Goal: Transaction & Acquisition: Purchase product/service

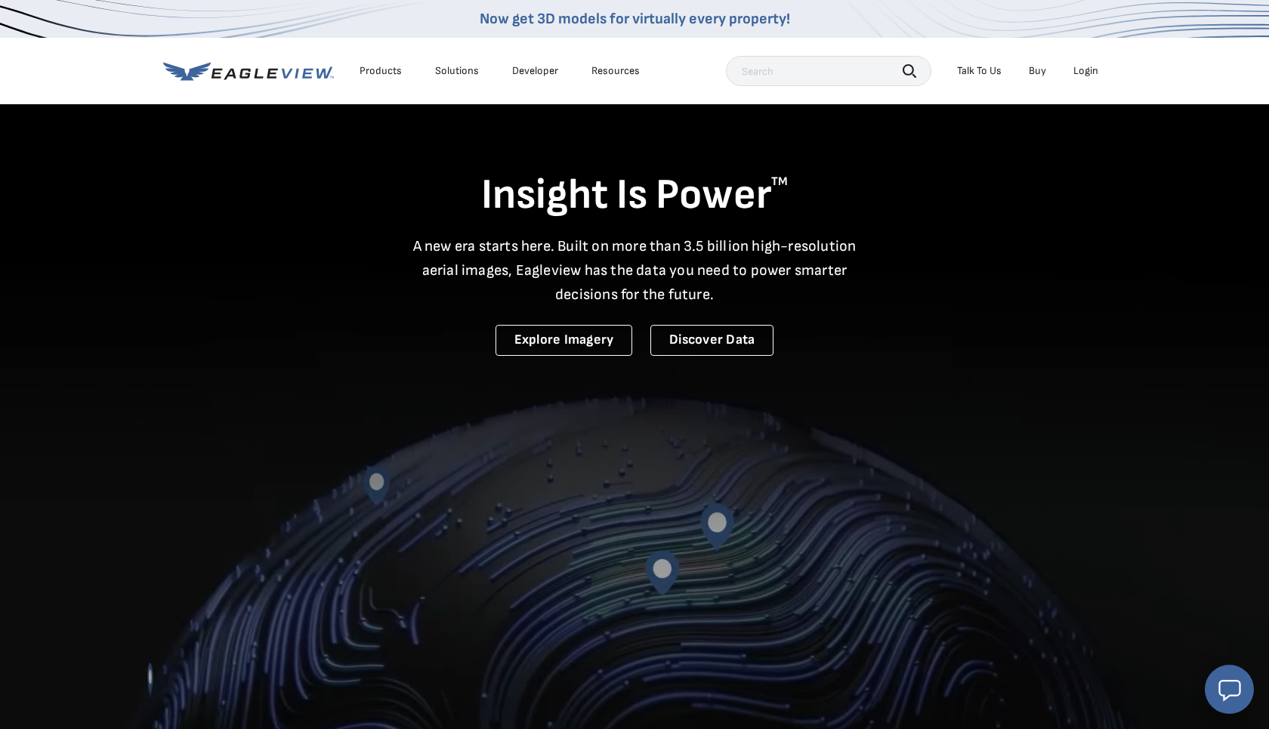
click at [1093, 72] on div "Login" at bounding box center [1085, 71] width 25 height 14
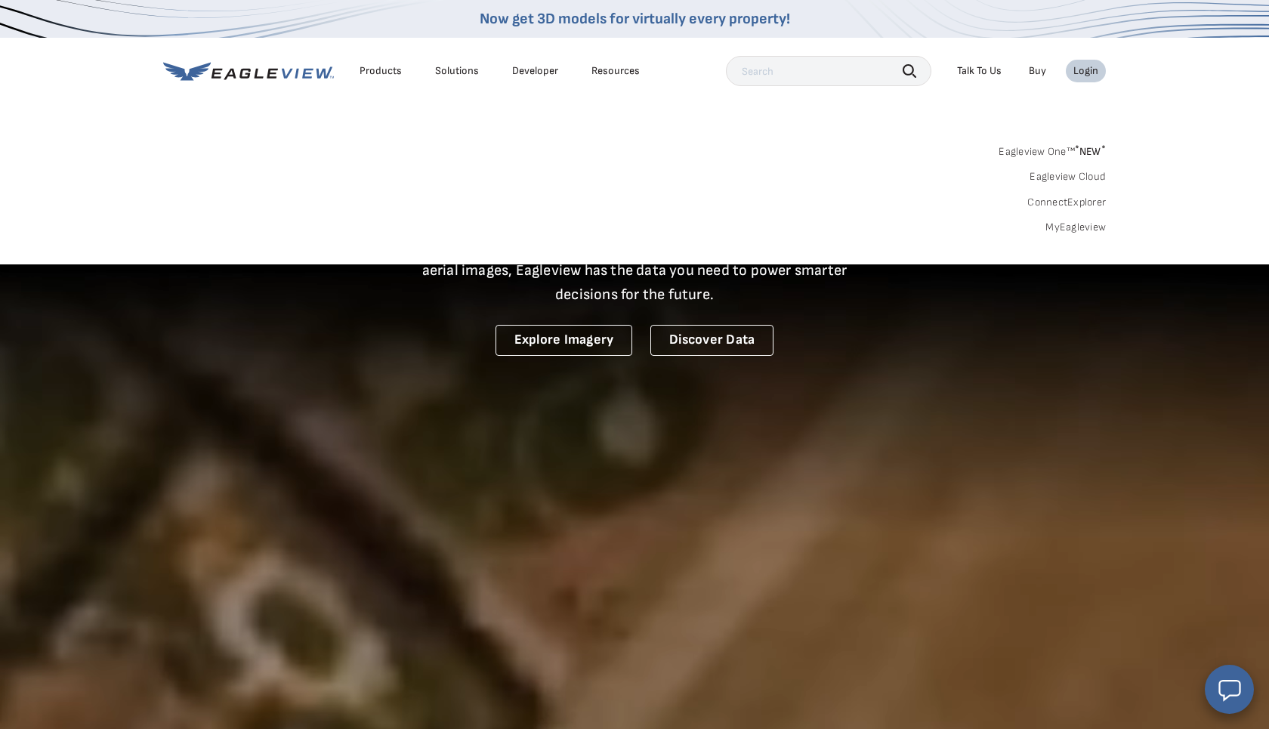
click at [1060, 223] on link "MyEagleview" at bounding box center [1075, 227] width 60 height 14
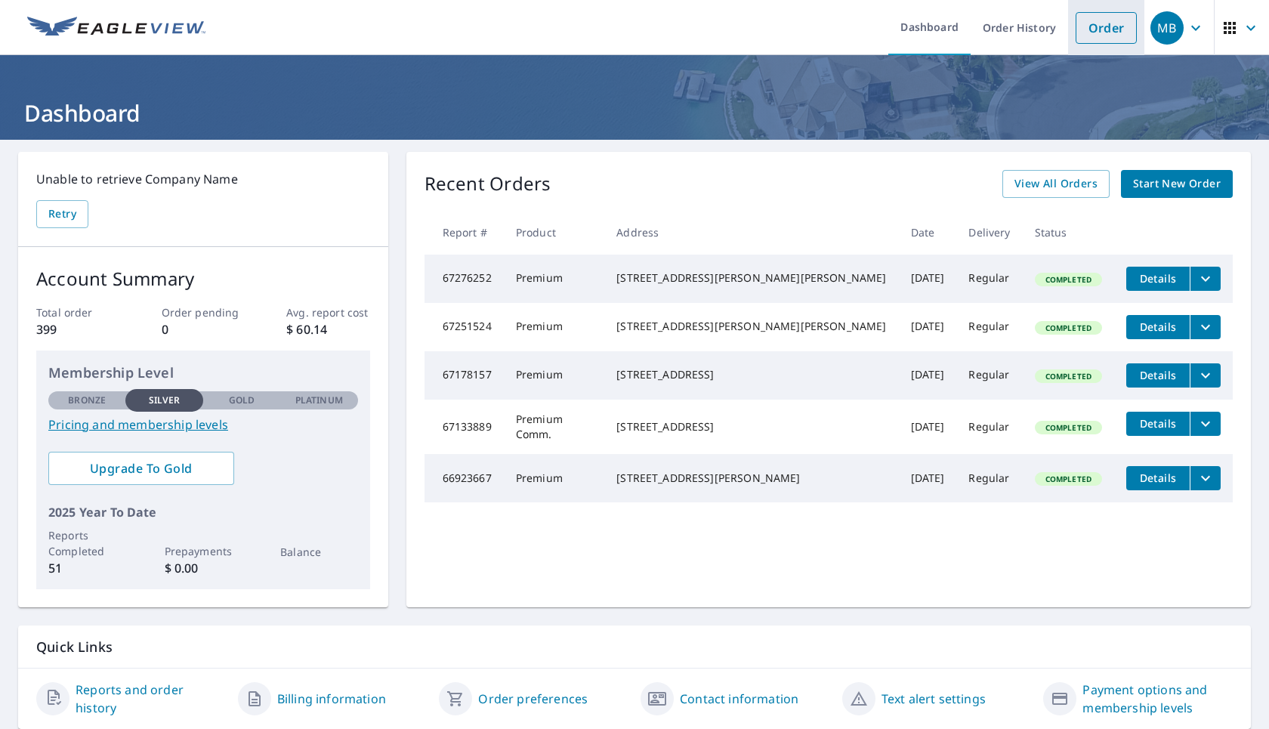
click at [1084, 36] on link "Order" at bounding box center [1105, 28] width 61 height 32
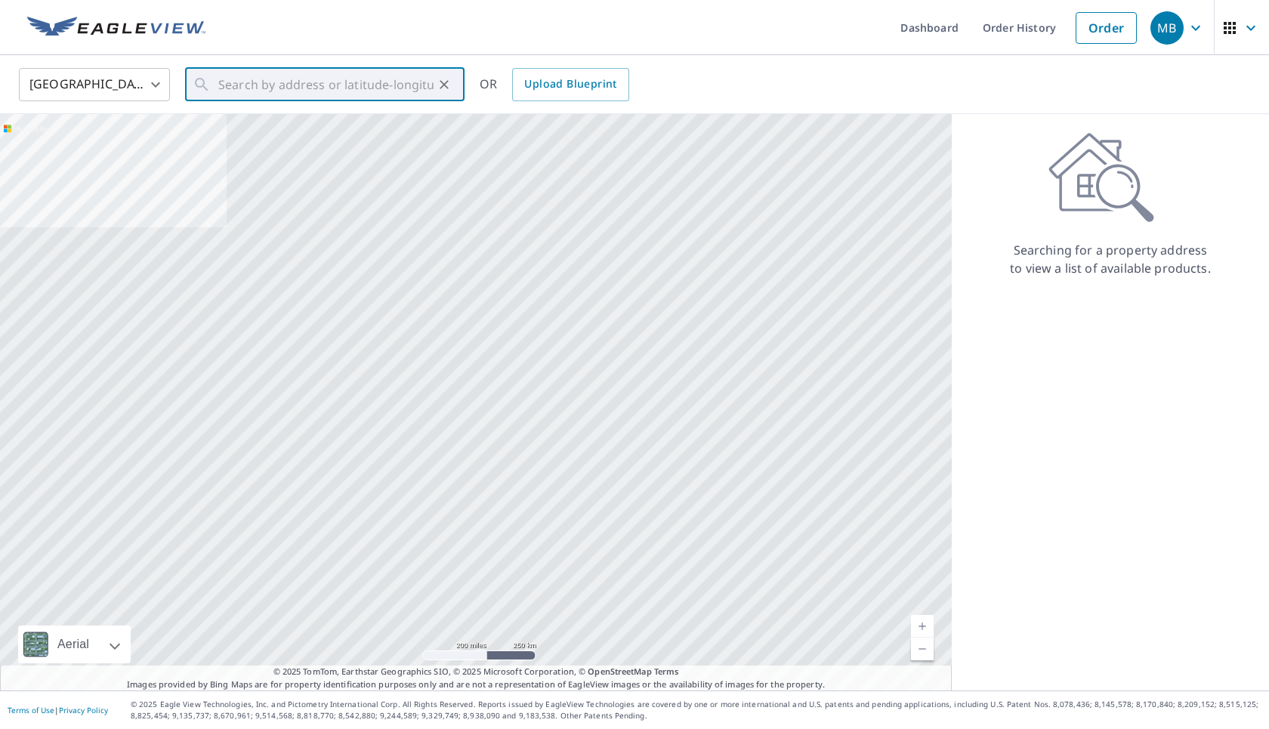
click at [421, 82] on input "text" at bounding box center [325, 84] width 215 height 42
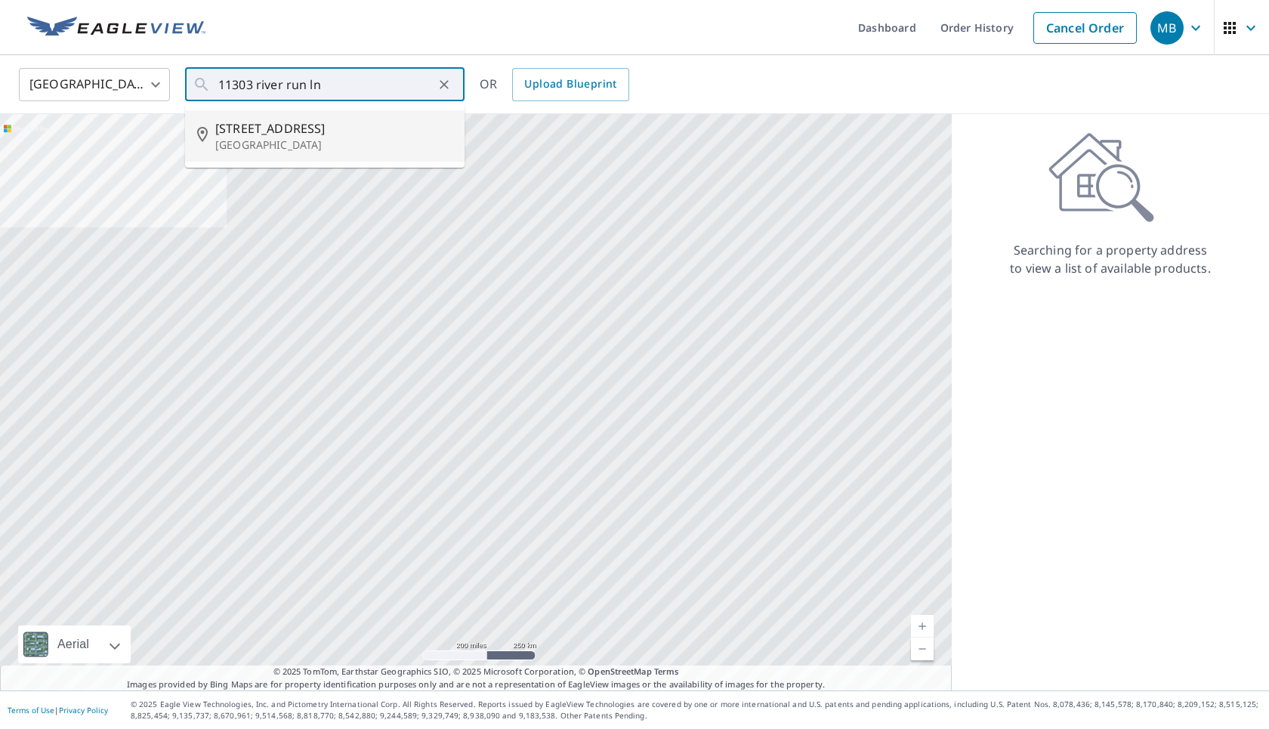
click at [364, 133] on span "[STREET_ADDRESS]" at bounding box center [333, 128] width 237 height 18
type input "[STREET_ADDRESS]"
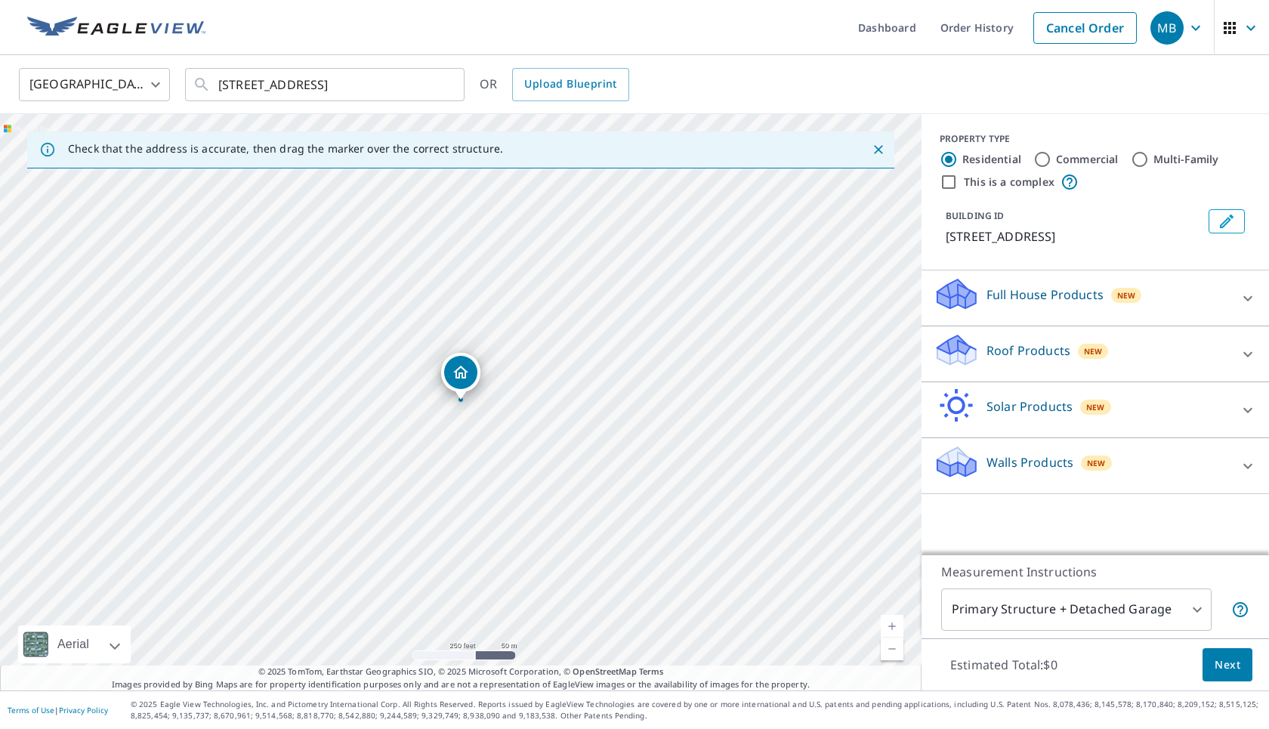
click at [890, 624] on link "Current Level 17, Zoom In" at bounding box center [891, 626] width 23 height 23
click at [890, 624] on link "Current Level 19, Zoom In" at bounding box center [891, 626] width 23 height 23
click at [890, 624] on link "Current Level 19, Zoom In Disabled" at bounding box center [891, 626] width 23 height 23
click at [995, 362] on div "Roof Products New" at bounding box center [1081, 353] width 296 height 43
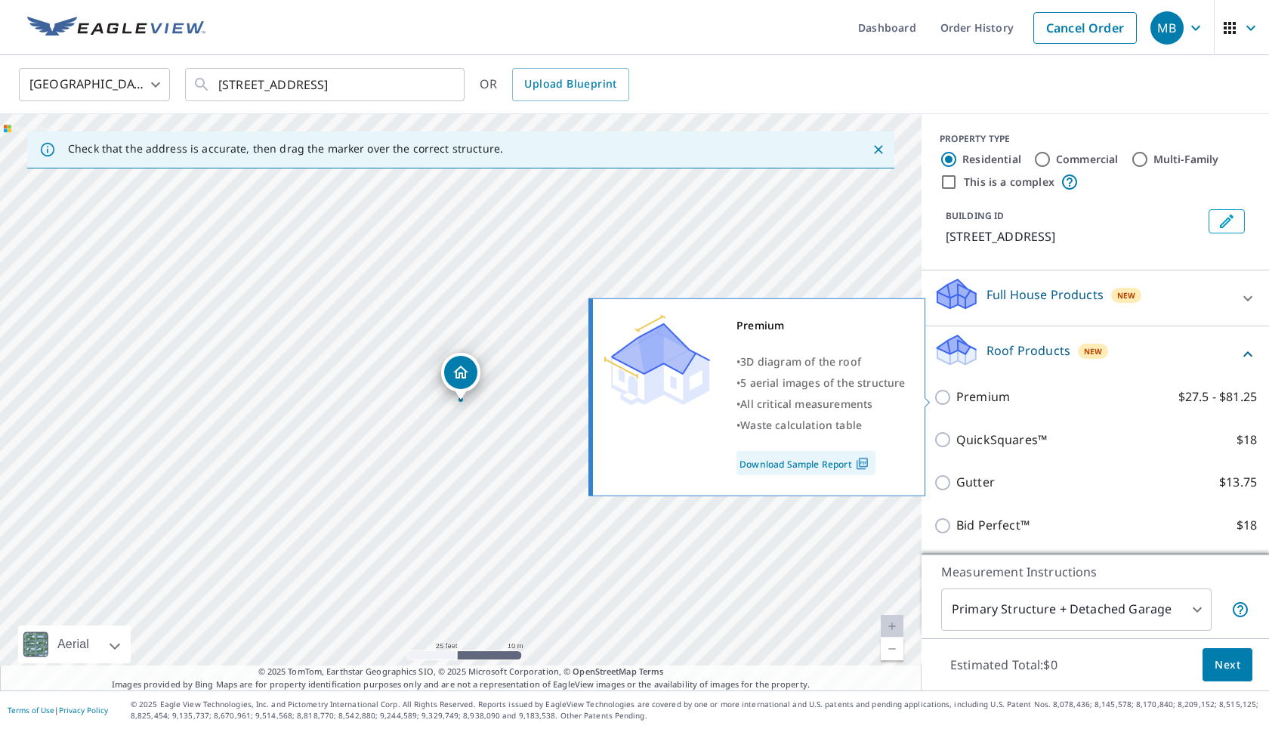
click at [977, 396] on p "Premium" at bounding box center [983, 396] width 54 height 19
click at [956, 396] on input "Premium $27.5 - $81.25" at bounding box center [944, 397] width 23 height 18
checkbox input "true"
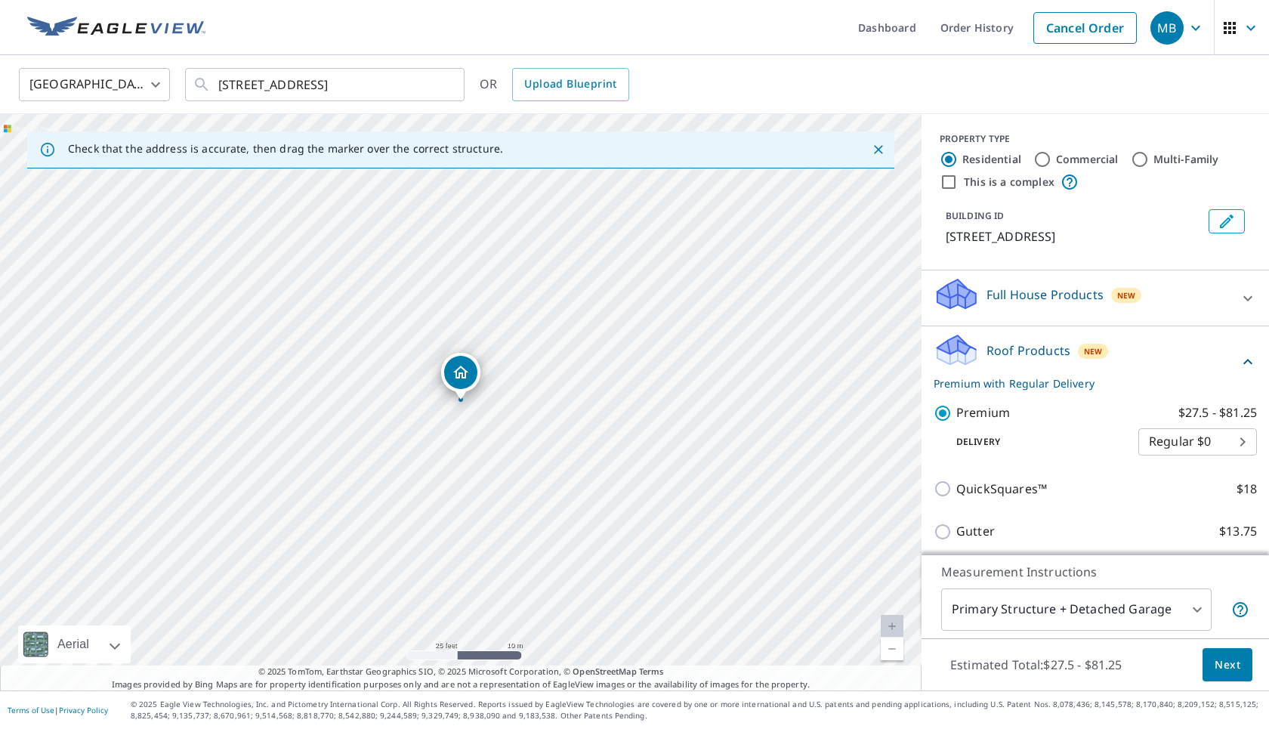
click at [1241, 658] on button "Next" at bounding box center [1227, 665] width 50 height 34
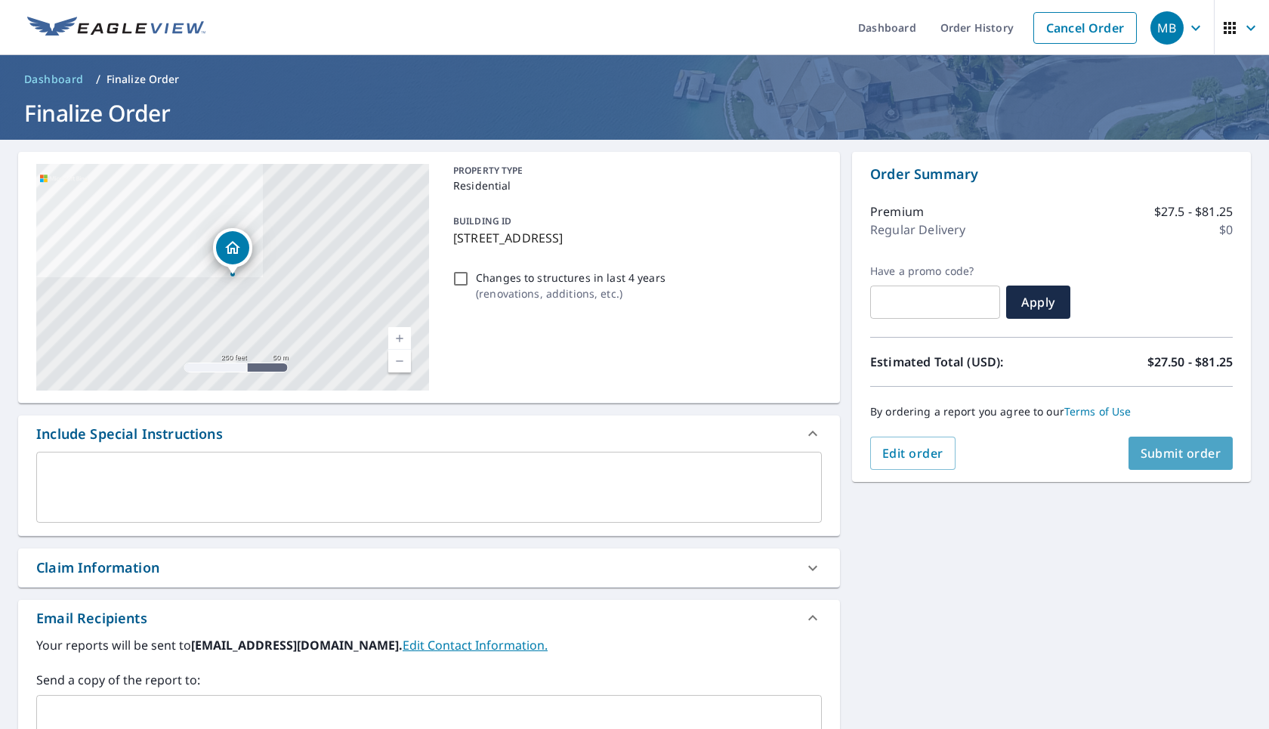
click at [1143, 446] on span "Submit order" at bounding box center [1180, 453] width 81 height 17
